Goal: Book appointment/travel/reservation

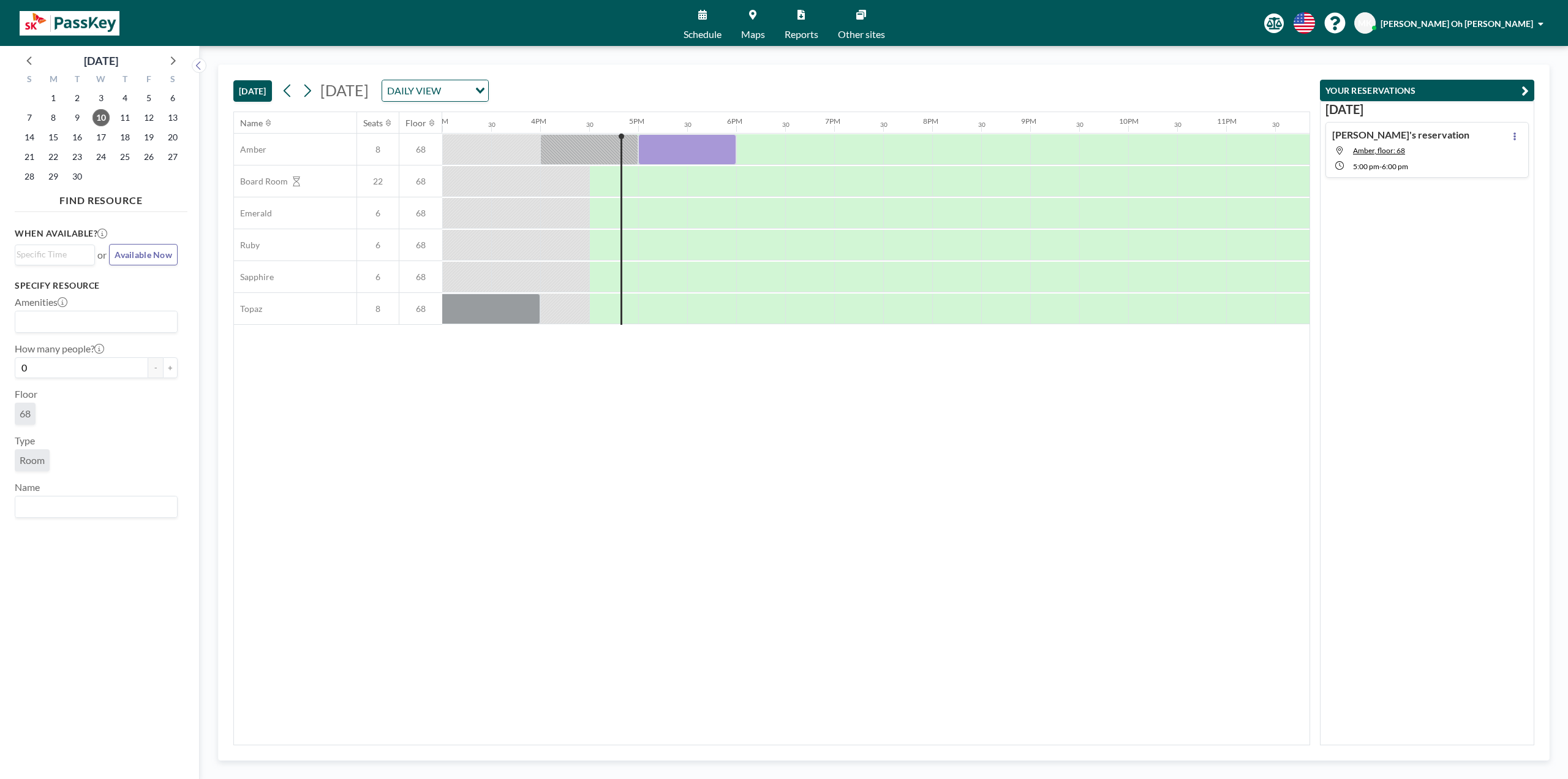
scroll to position [0, 1486]
drag, startPoint x: 670, startPoint y: 157, endPoint x: 678, endPoint y: 157, distance: 8.0
click at [678, 157] on div at bounding box center [671, 150] width 98 height 31
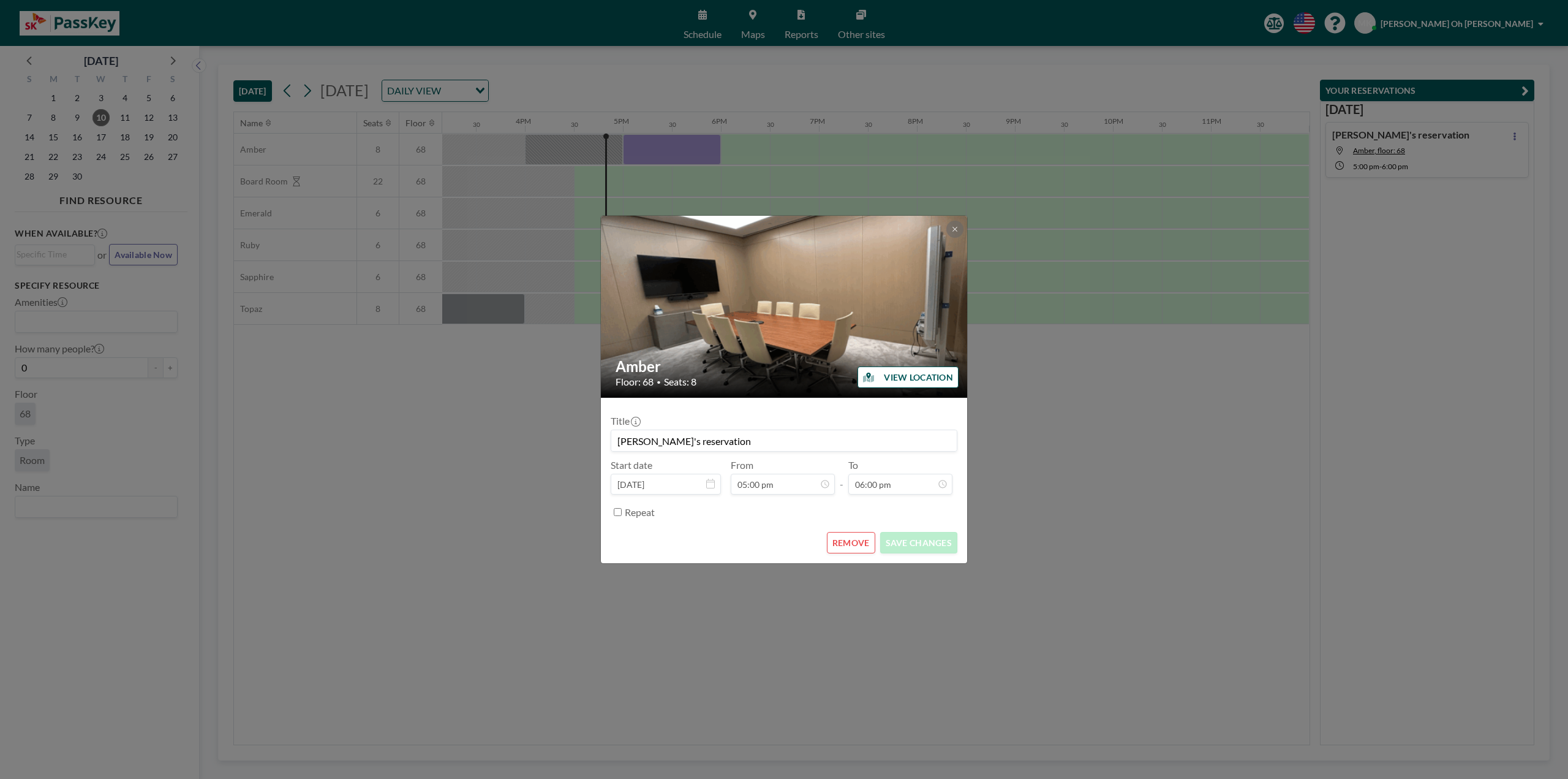
click at [860, 544] on button "REMOVE" at bounding box center [851, 543] width 49 height 22
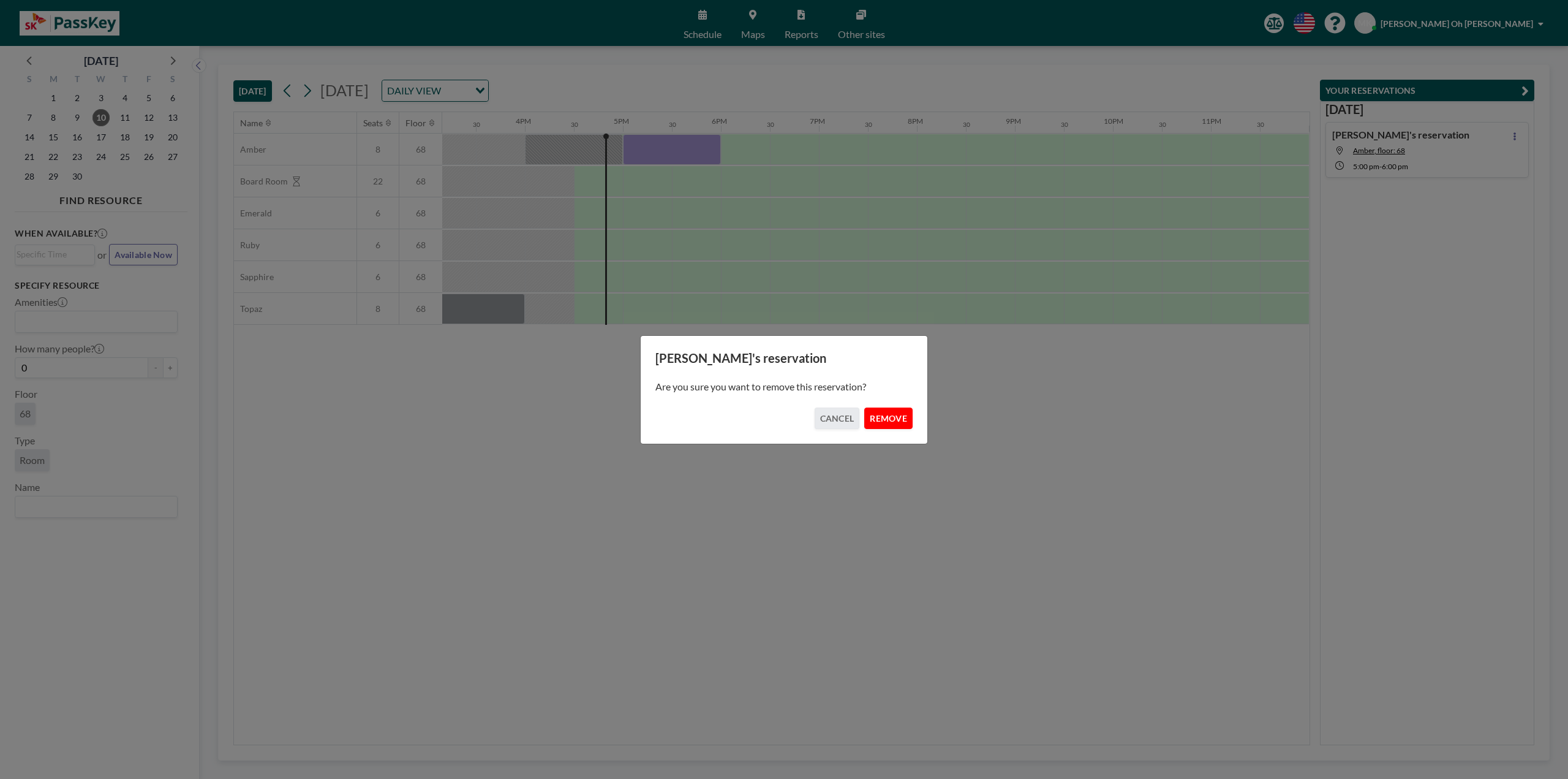
click at [902, 419] on button "REMOVE" at bounding box center [888, 419] width 49 height 22
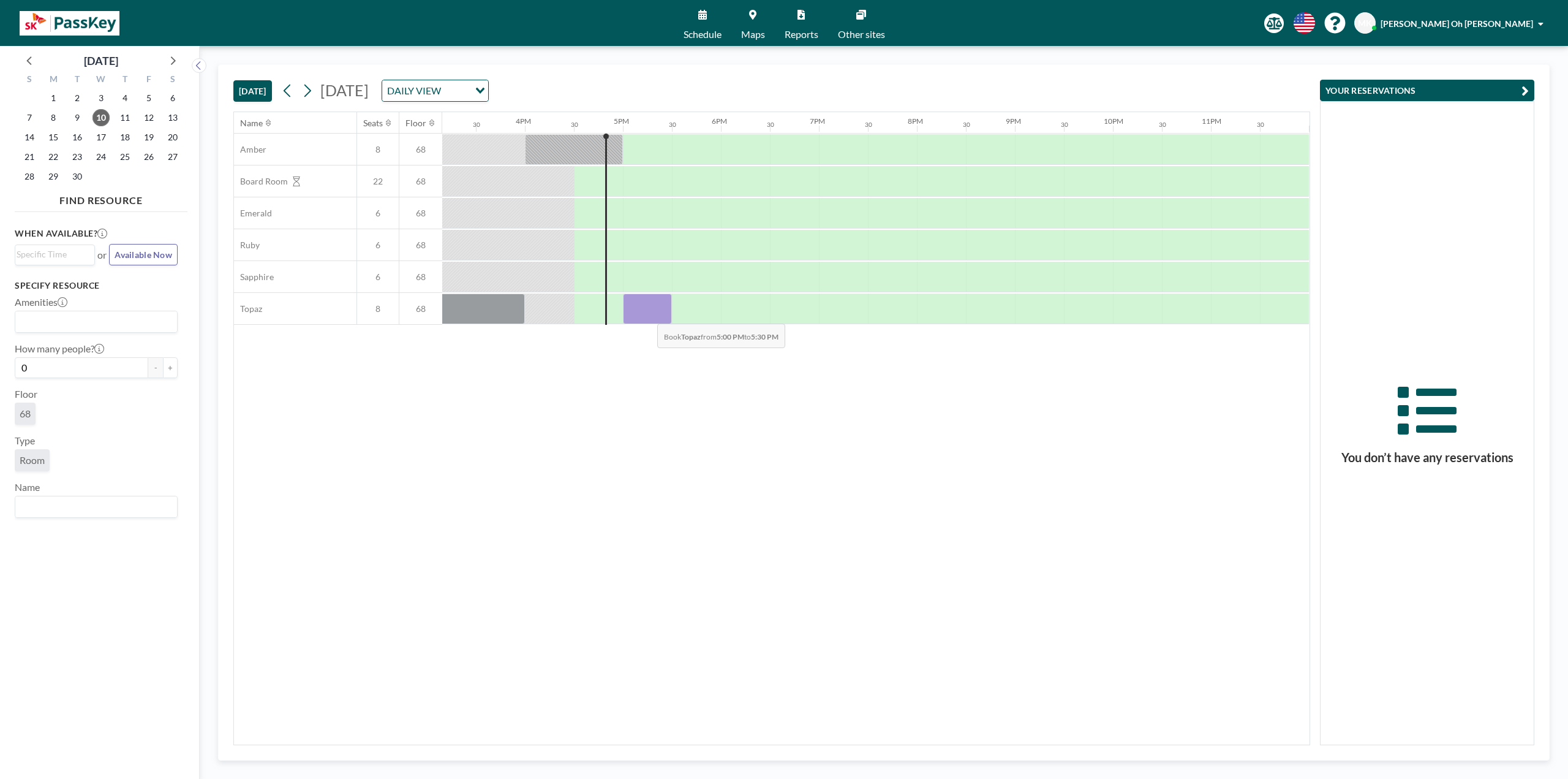
click at [648, 314] on div at bounding box center [647, 309] width 49 height 31
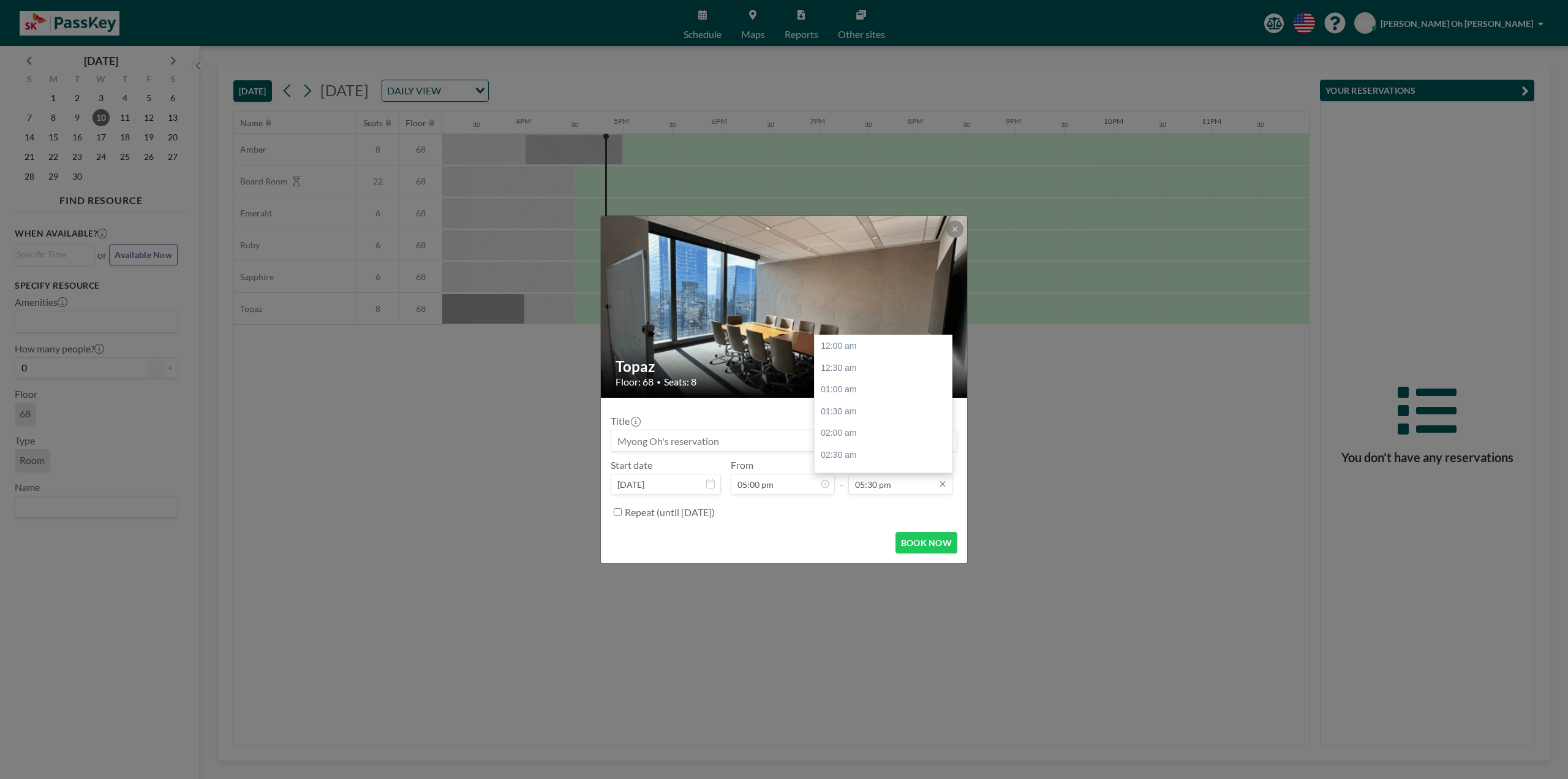
scroll to position [764, 0]
click at [906, 490] on input "05:30 pm" at bounding box center [900, 484] width 104 height 21
click at [868, 369] on div "06:00 pm" at bounding box center [886, 367] width 143 height 22
type input "06:00 pm"
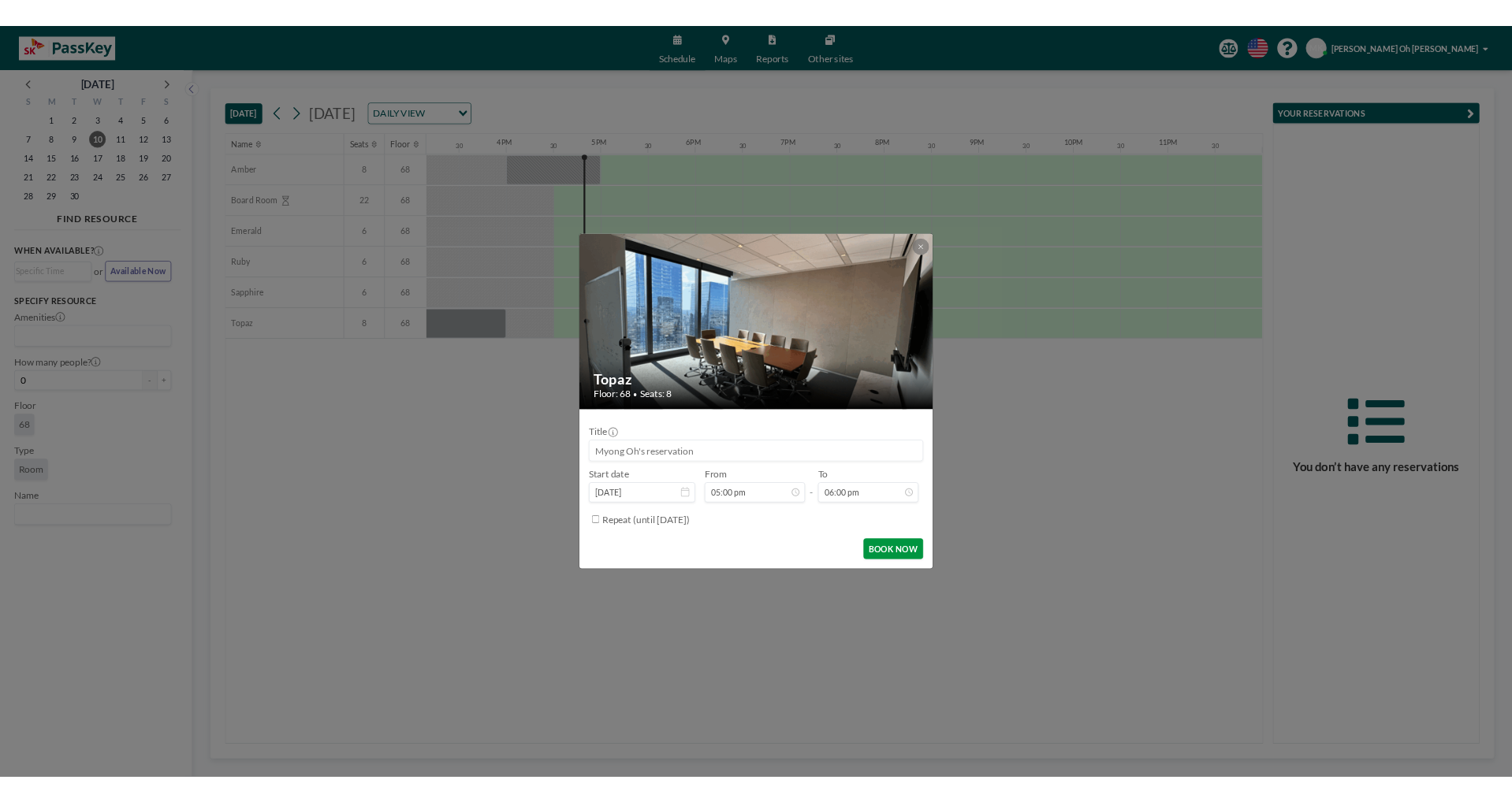
scroll to position [0, 0]
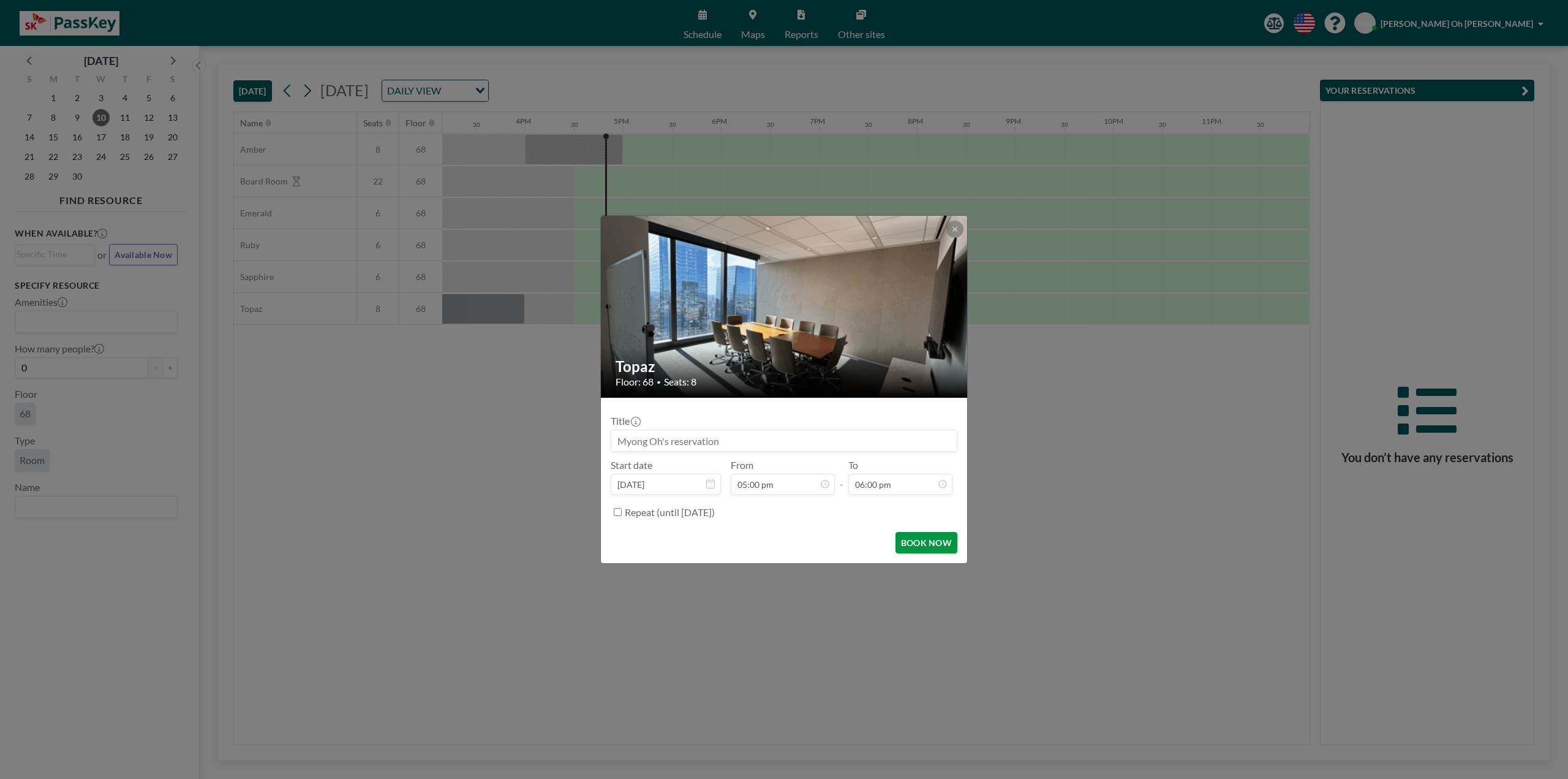
click at [931, 544] on button "BOOK NOW" at bounding box center [926, 543] width 62 height 22
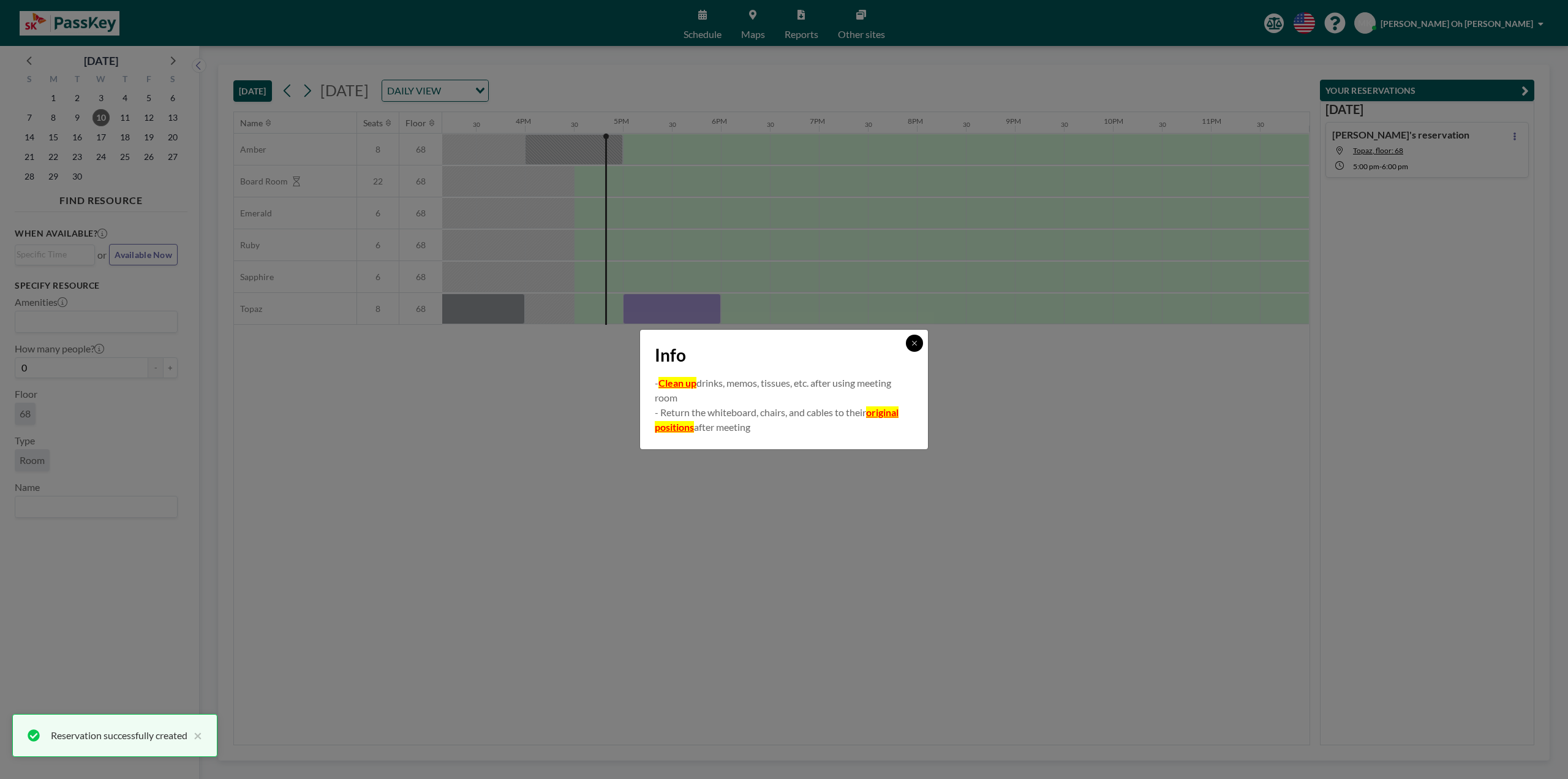
click at [915, 344] on icon at bounding box center [915, 343] width 8 height 8
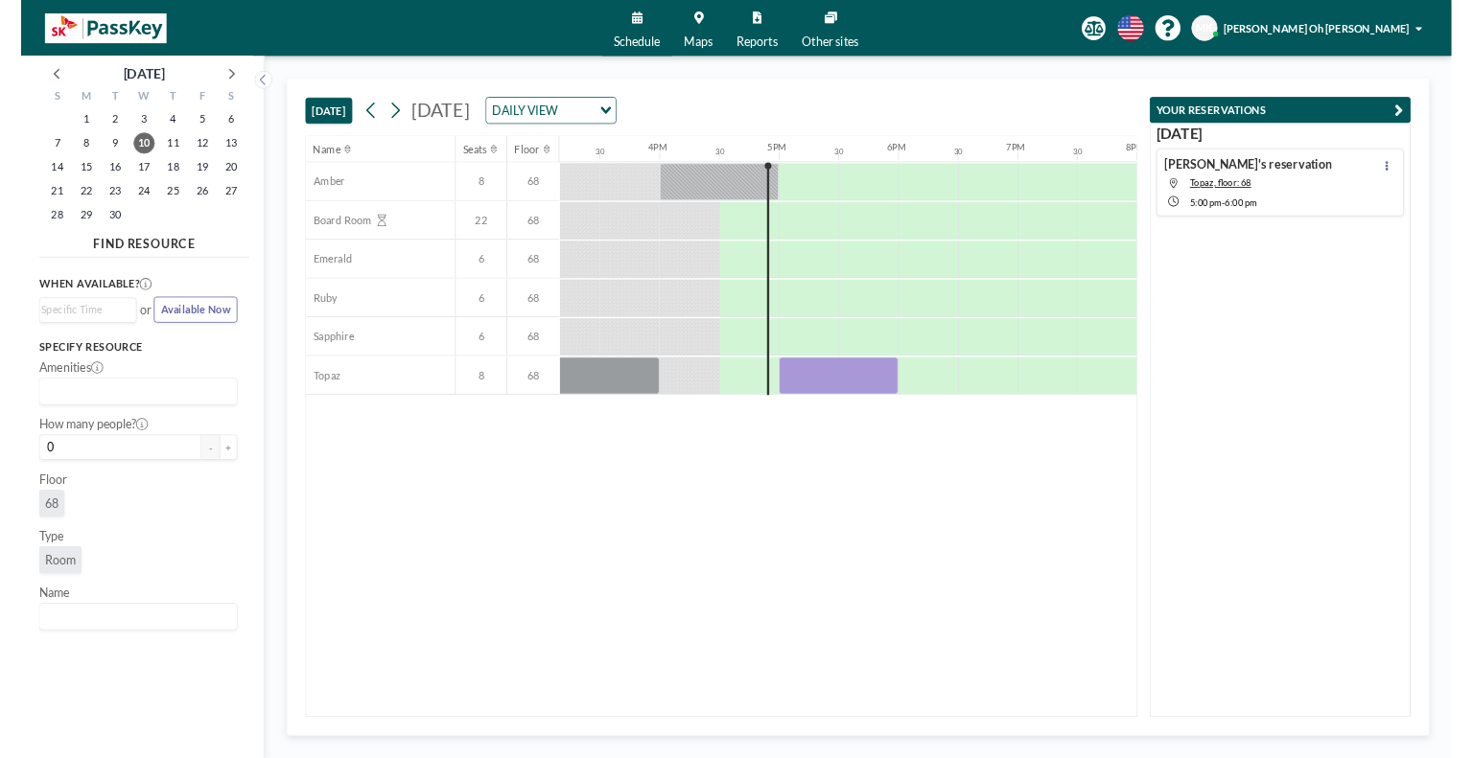
scroll to position [0, 2326]
